Goal: Book appointment/travel/reservation

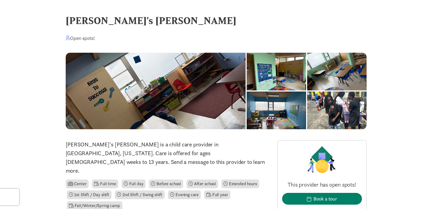
click at [247, 90] on div at bounding box center [276, 72] width 59 height 38
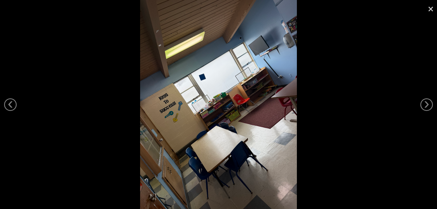
click at [199, 85] on img at bounding box center [218, 104] width 157 height 209
click at [425, 103] on link "›" at bounding box center [426, 104] width 13 height 13
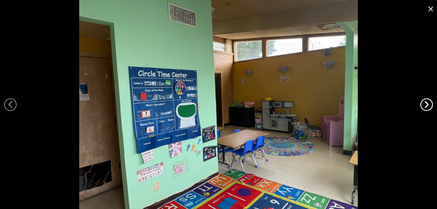
click at [425, 103] on link "›" at bounding box center [426, 104] width 13 height 13
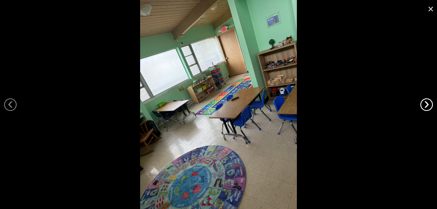
click at [425, 103] on link "›" at bounding box center [426, 104] width 13 height 13
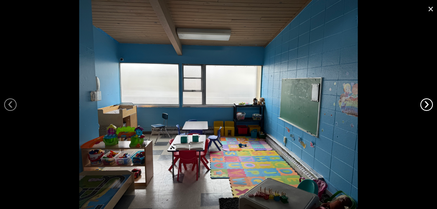
click at [425, 103] on link "›" at bounding box center [426, 104] width 13 height 13
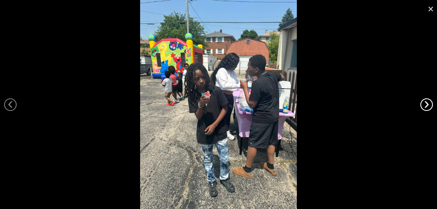
click at [425, 103] on link "›" at bounding box center [426, 104] width 13 height 13
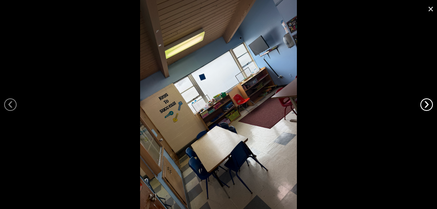
click at [425, 103] on link "›" at bounding box center [426, 104] width 13 height 13
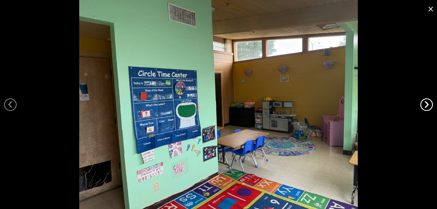
click at [425, 103] on link "›" at bounding box center [426, 104] width 13 height 13
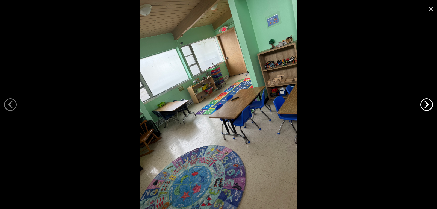
click at [425, 103] on link "›" at bounding box center [426, 104] width 13 height 13
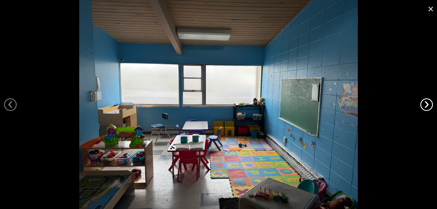
click at [425, 103] on link "›" at bounding box center [426, 104] width 13 height 13
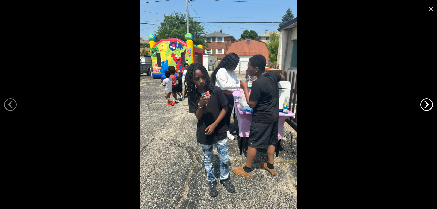
click at [425, 103] on link "›" at bounding box center [426, 104] width 13 height 13
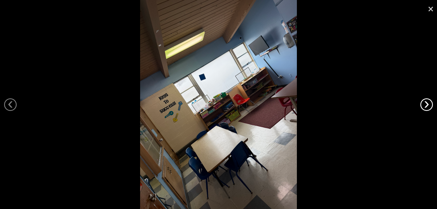
click at [425, 103] on link "›" at bounding box center [426, 104] width 13 height 13
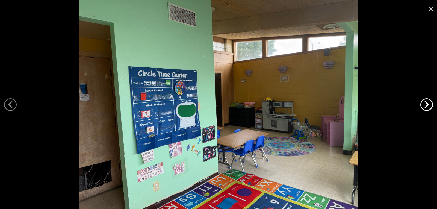
click at [425, 103] on link "›" at bounding box center [426, 104] width 13 height 13
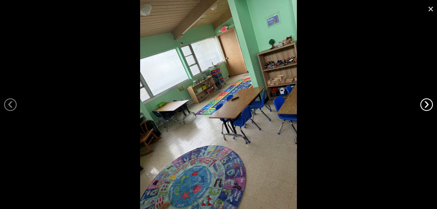
click at [425, 103] on link "›" at bounding box center [426, 104] width 13 height 13
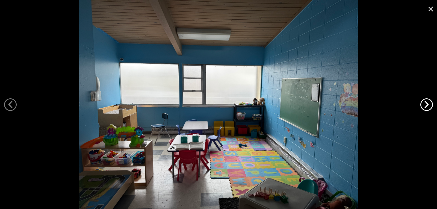
click at [425, 103] on link "›" at bounding box center [426, 104] width 13 height 13
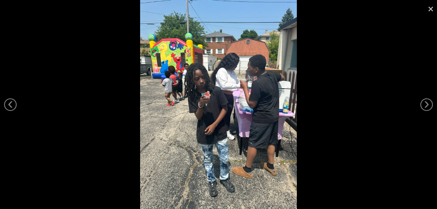
click at [428, 10] on link "×" at bounding box center [430, 8] width 13 height 16
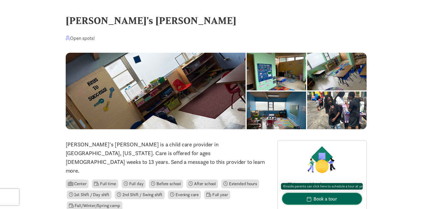
click at [315, 197] on div "Book a tour" at bounding box center [326, 198] width 24 height 7
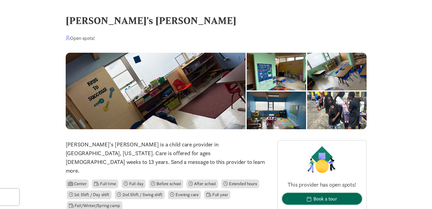
click at [325, 198] on div "Book a tour" at bounding box center [326, 198] width 24 height 7
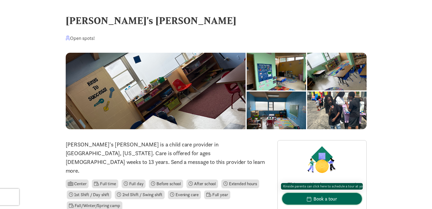
click at [327, 197] on div "Book a tour" at bounding box center [326, 198] width 24 height 7
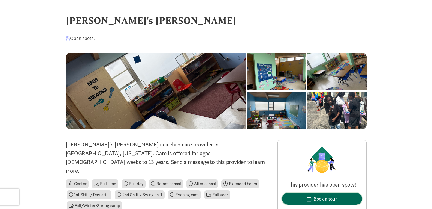
click at [327, 196] on div "Book a tour" at bounding box center [326, 198] width 24 height 7
click at [356, 14] on div "[PERSON_NAME]'s [PERSON_NAME]" at bounding box center [216, 20] width 301 height 15
